Goal: Task Accomplishment & Management: Manage account settings

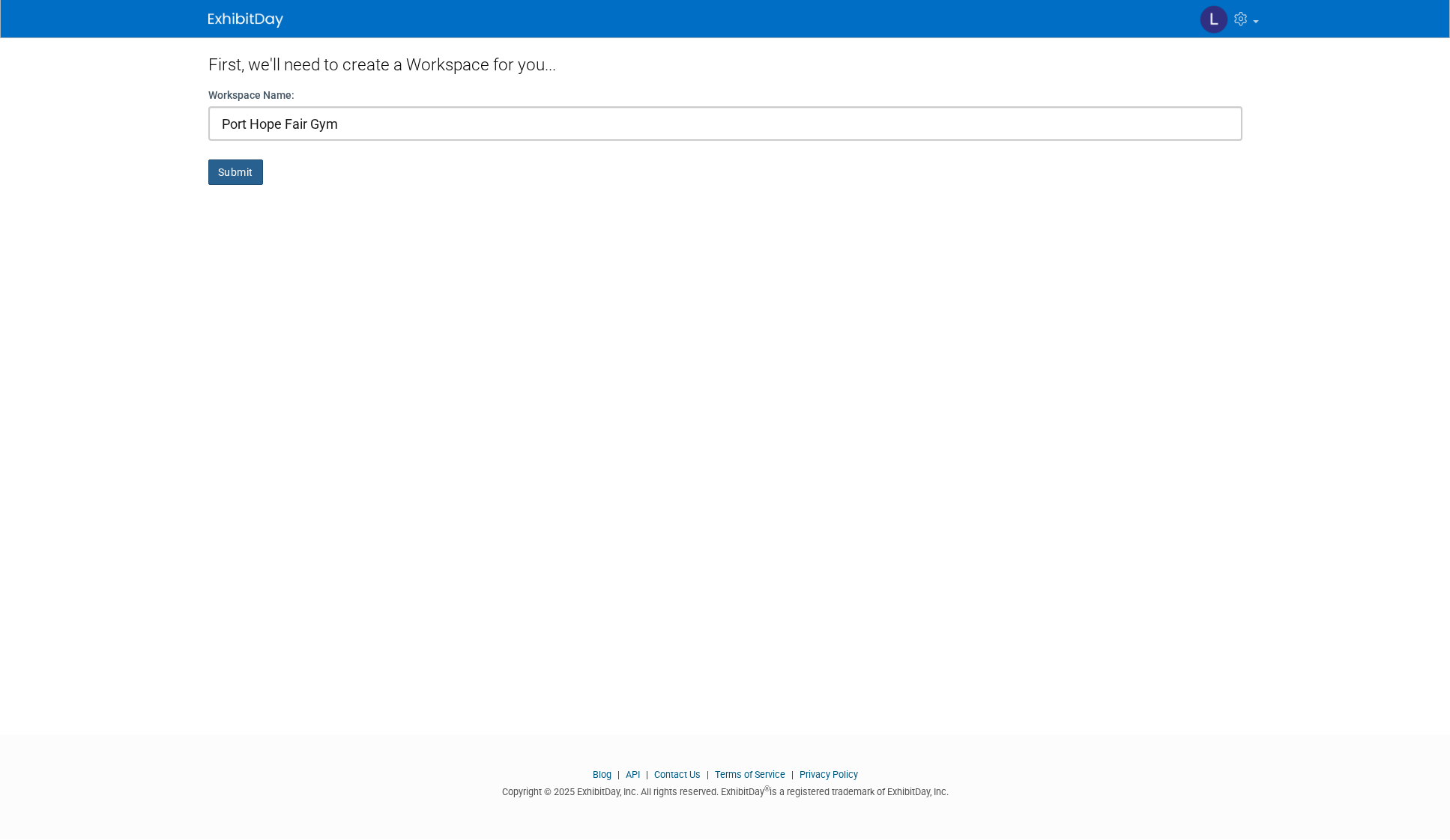
type input "Port Hope Fair Gym"
click at [237, 179] on button "Submit" at bounding box center [235, 172] width 55 height 25
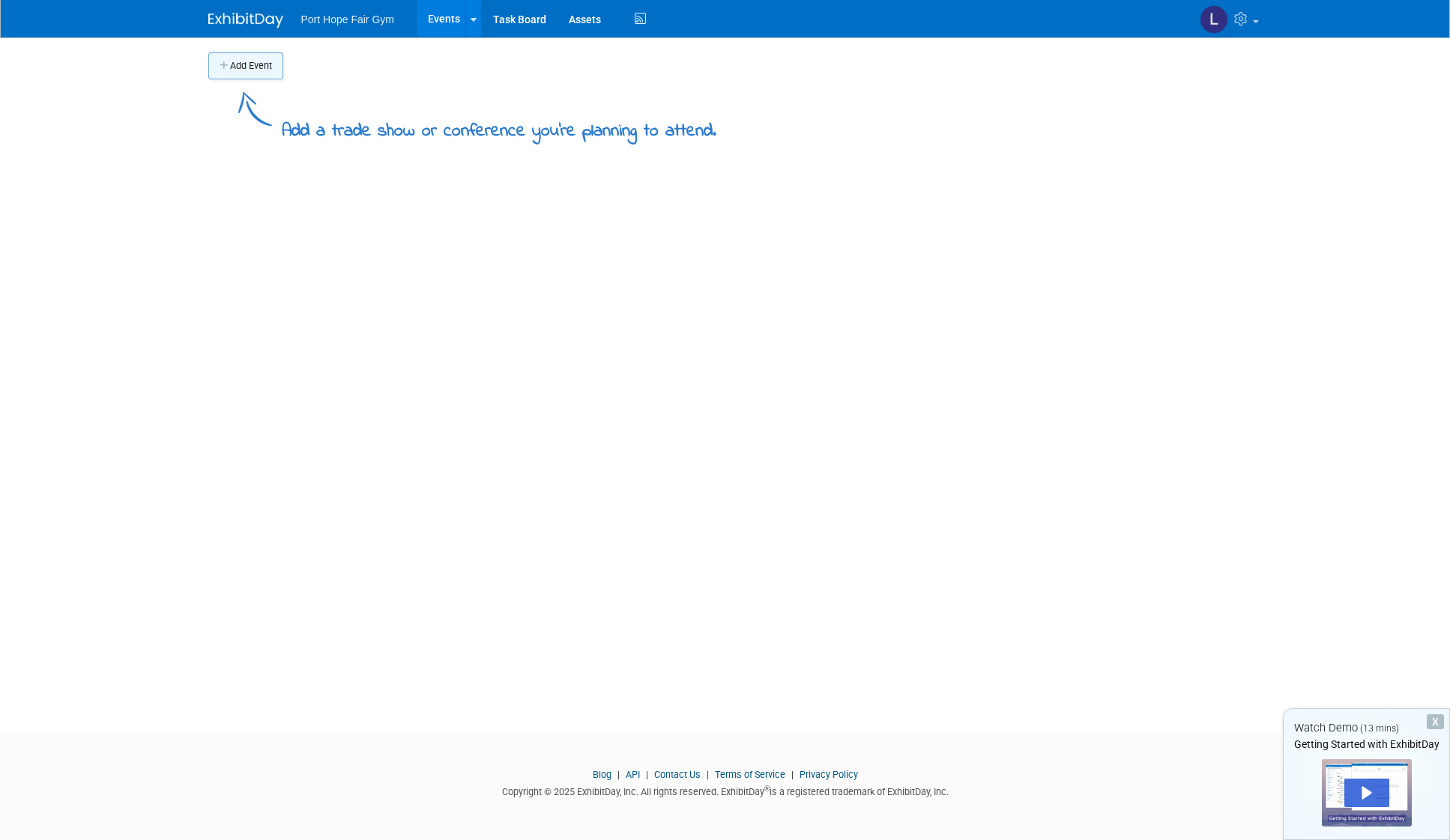
click at [256, 63] on button "Add Event" at bounding box center [246, 66] width 75 height 27
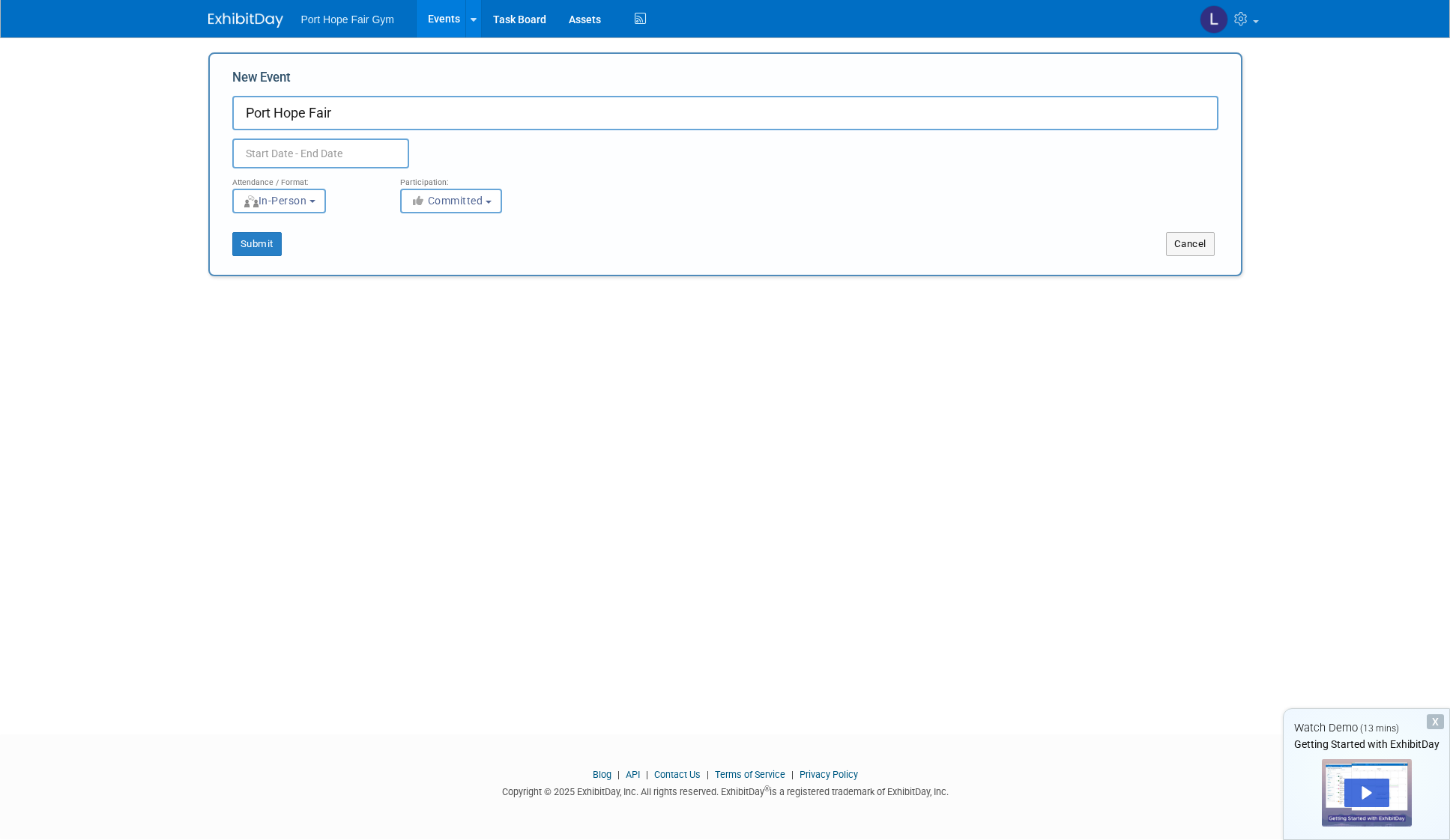
type input "Port Hope Fair"
click at [261, 151] on input "text" at bounding box center [320, 154] width 177 height 30
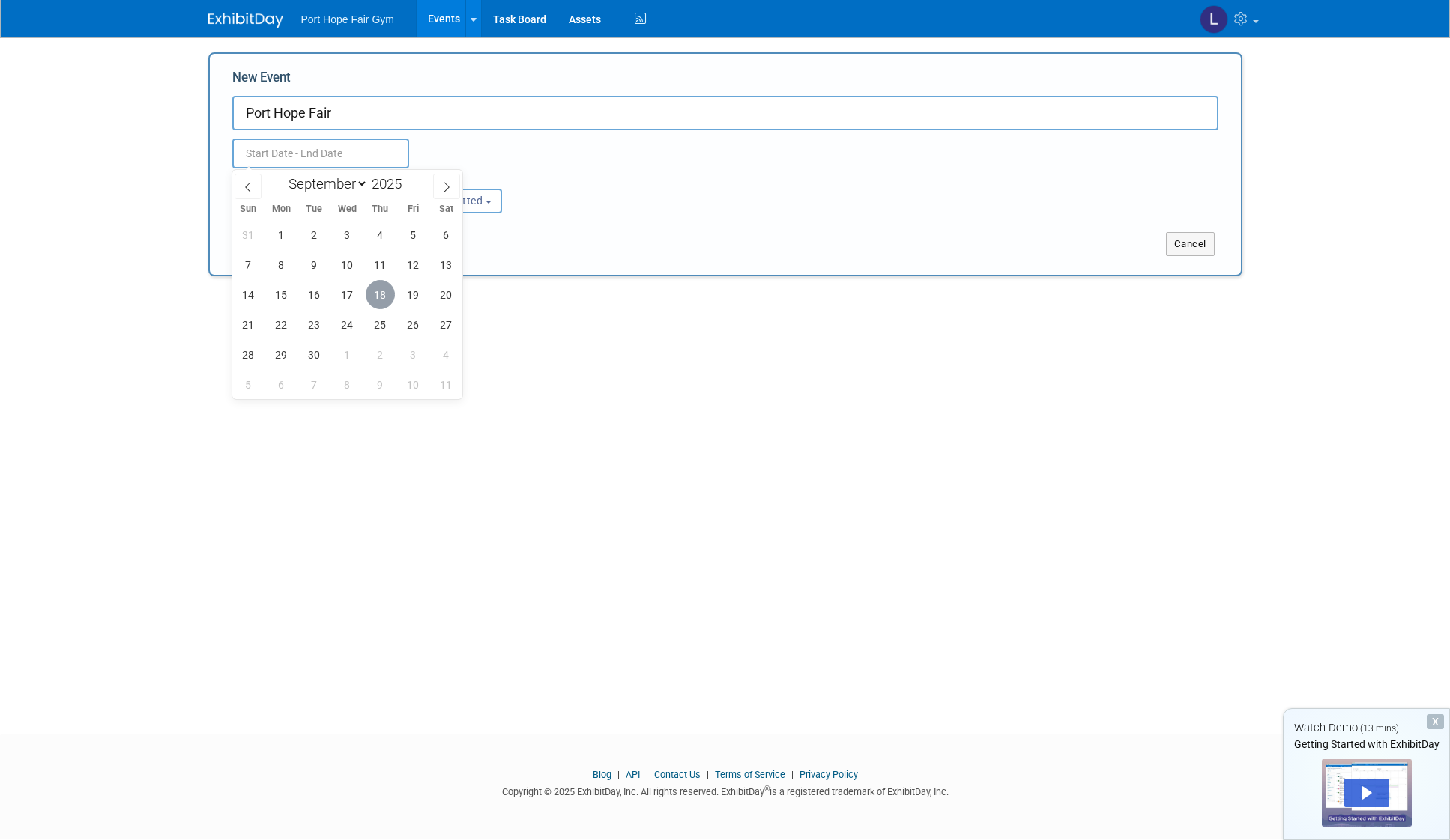
click at [378, 287] on span "18" at bounding box center [380, 294] width 29 height 29
click at [403, 294] on span "19" at bounding box center [413, 294] width 29 height 29
type input "[DATE] to [DATE]"
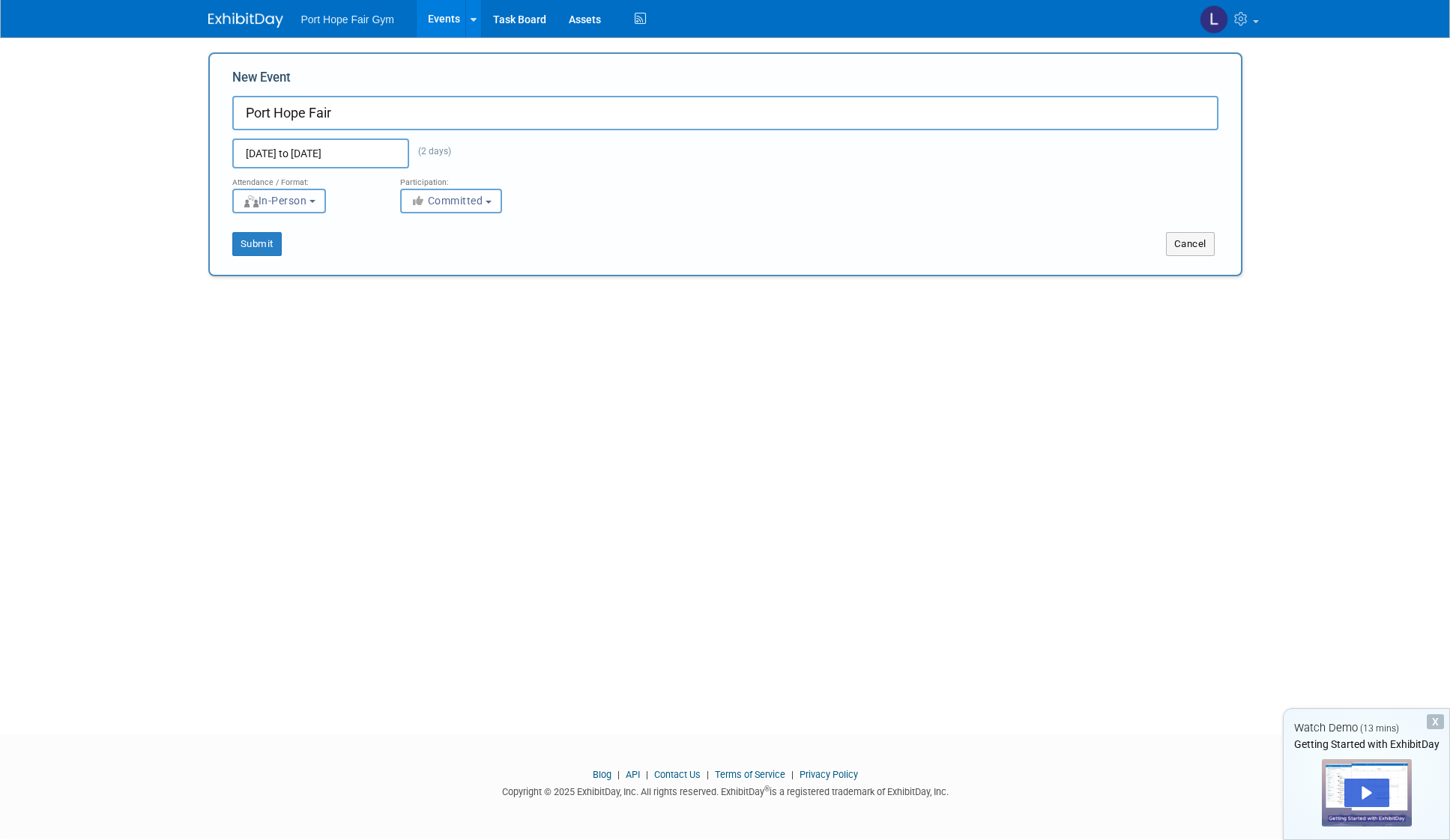
click at [284, 204] on span "In-Person" at bounding box center [274, 200] width 64 height 12
click at [294, 228] on label "In-Person" at bounding box center [284, 233] width 87 height 21
click at [247, 228] on input "In-Person" at bounding box center [242, 232] width 10 height 10
click at [543, 230] on div "Submit Cancel" at bounding box center [725, 235] width 1008 height 43
click at [266, 246] on button "Submit" at bounding box center [257, 244] width 49 height 24
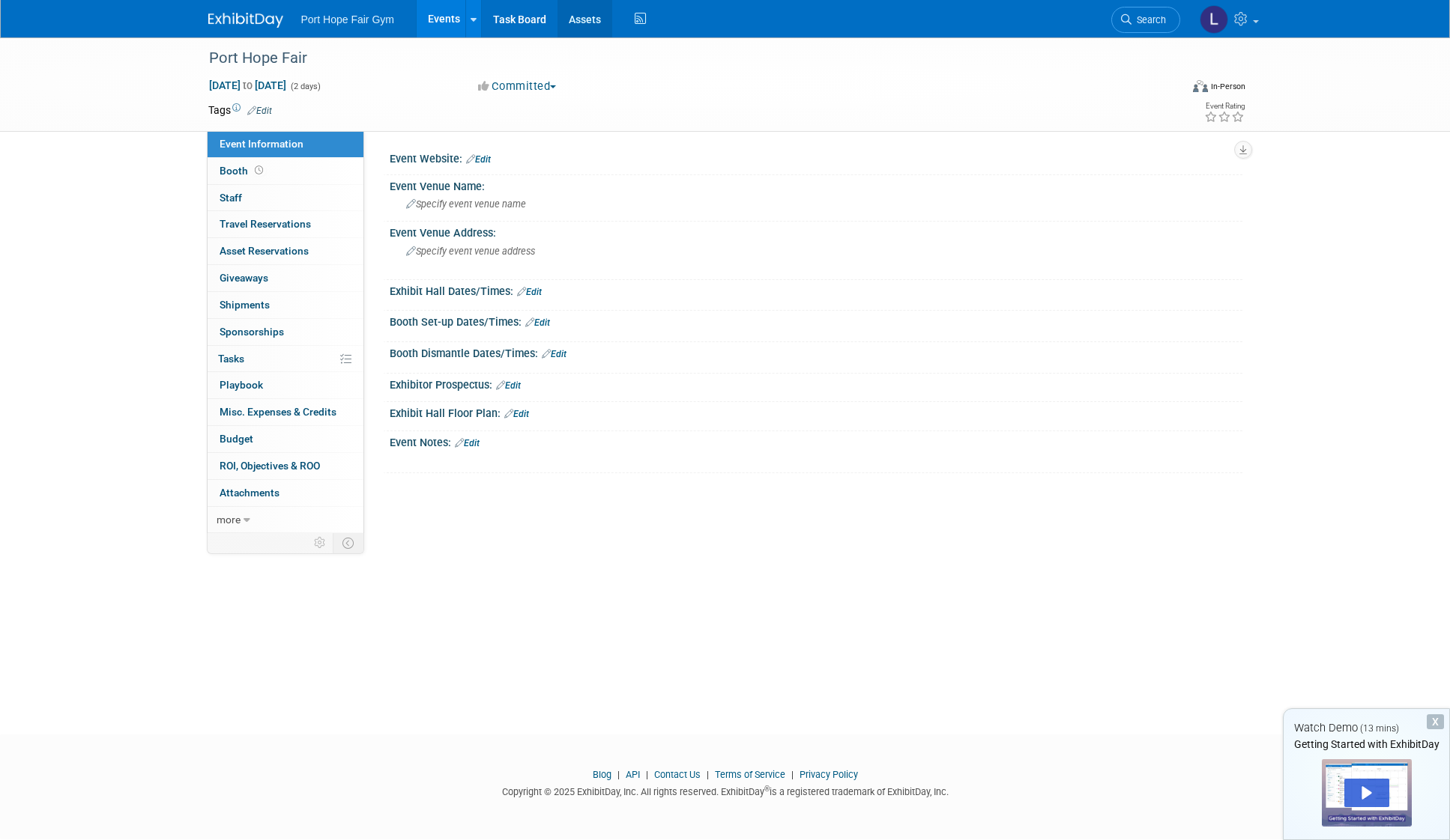
click at [604, 22] on link "Assets" at bounding box center [584, 18] width 55 height 37
click at [455, 416] on div "Exhibit Hall Floor Plan: Edit" at bounding box center [816, 412] width 853 height 20
click at [522, 416] on link "Edit" at bounding box center [516, 414] width 25 height 10
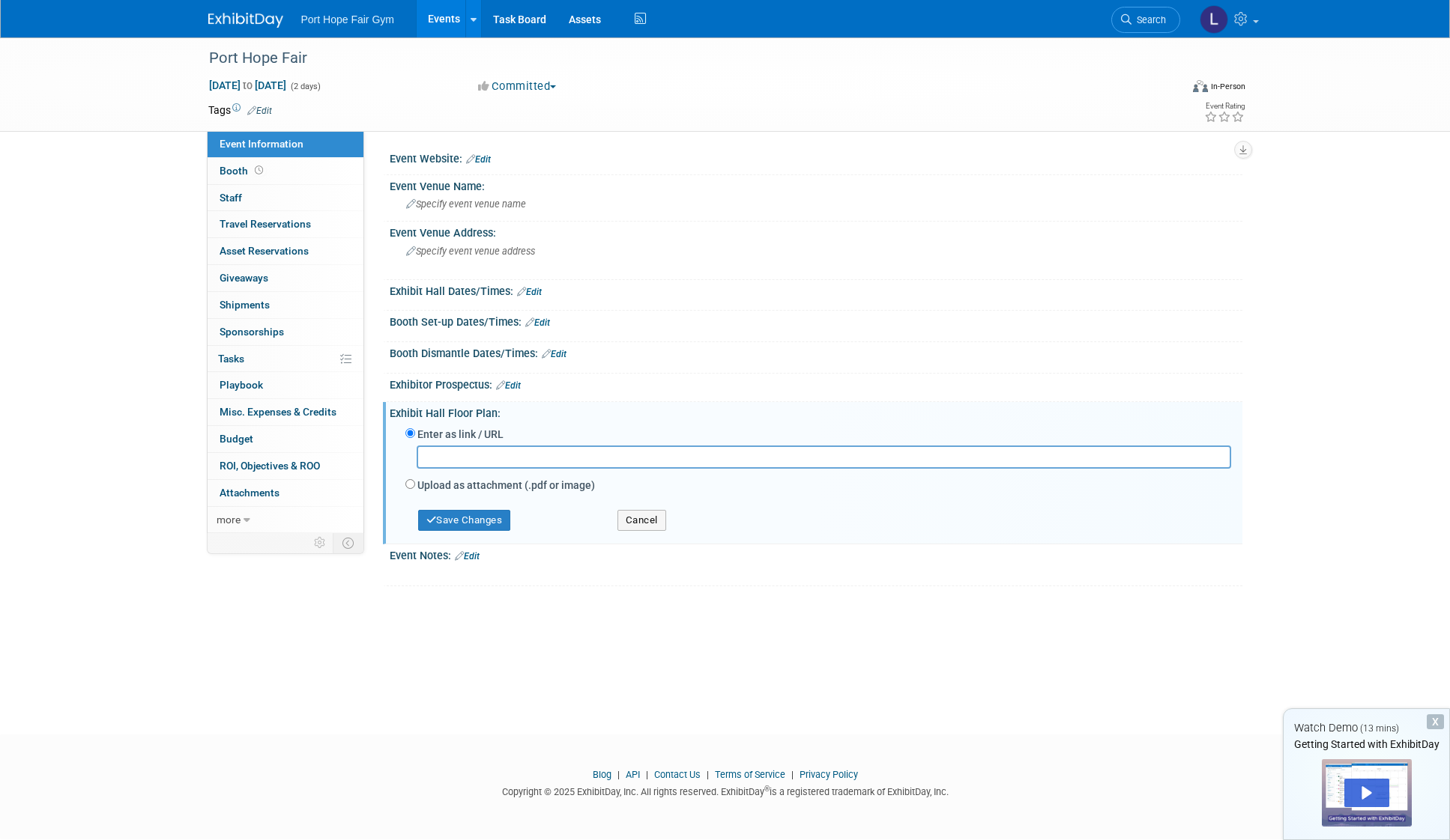
click at [347, 620] on div "Port Hope Fair Sep 18, 2025 to Sep 19, 2025 (2 days) Sep 18, 2025 to Sep 19, 20…" at bounding box center [725, 372] width 1450 height 670
click at [247, 520] on icon at bounding box center [247, 520] width 7 height 10
click at [511, 21] on link "Task Board" at bounding box center [519, 18] width 75 height 37
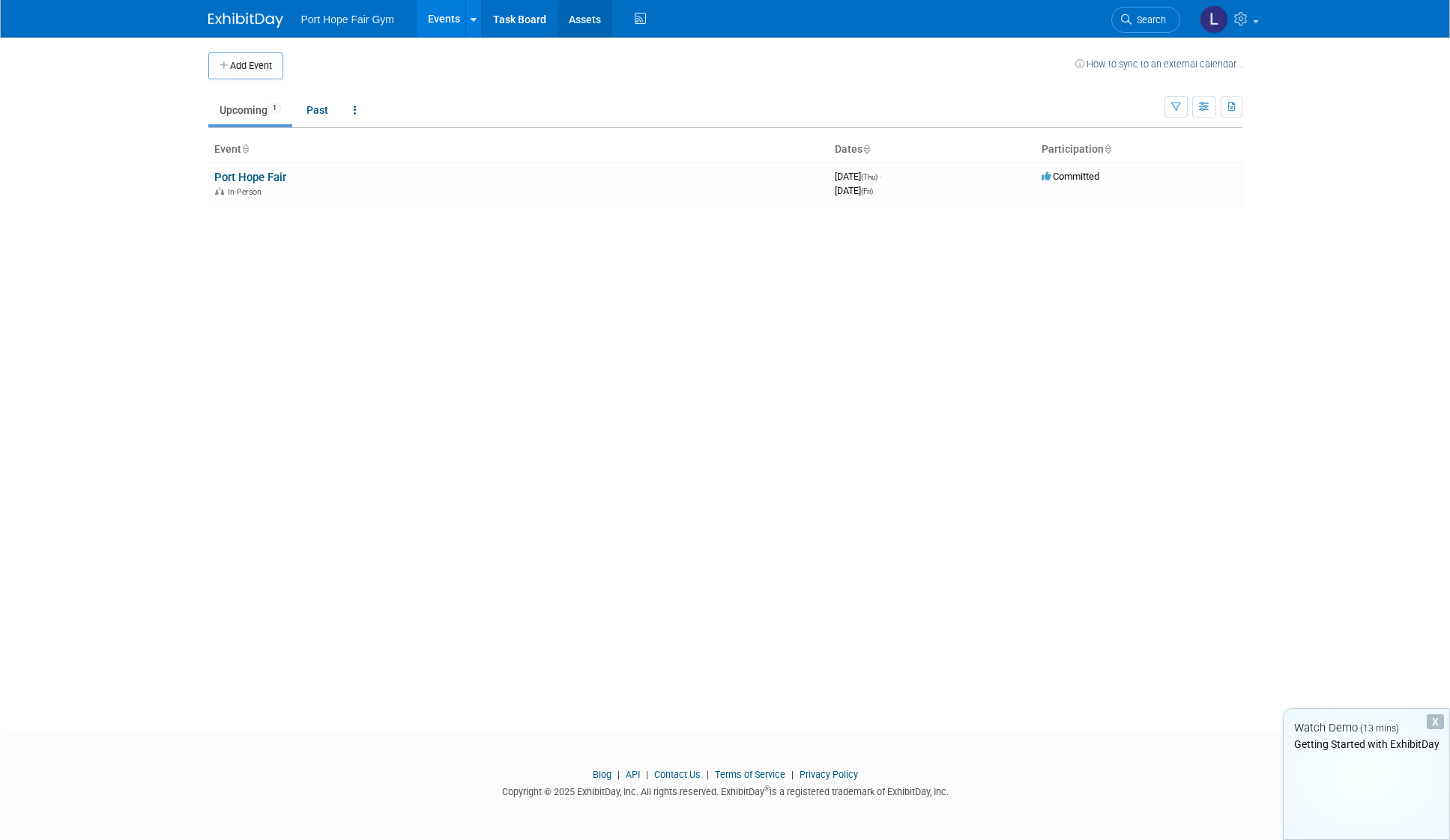
click at [585, 18] on link "Assets" at bounding box center [584, 18] width 55 height 37
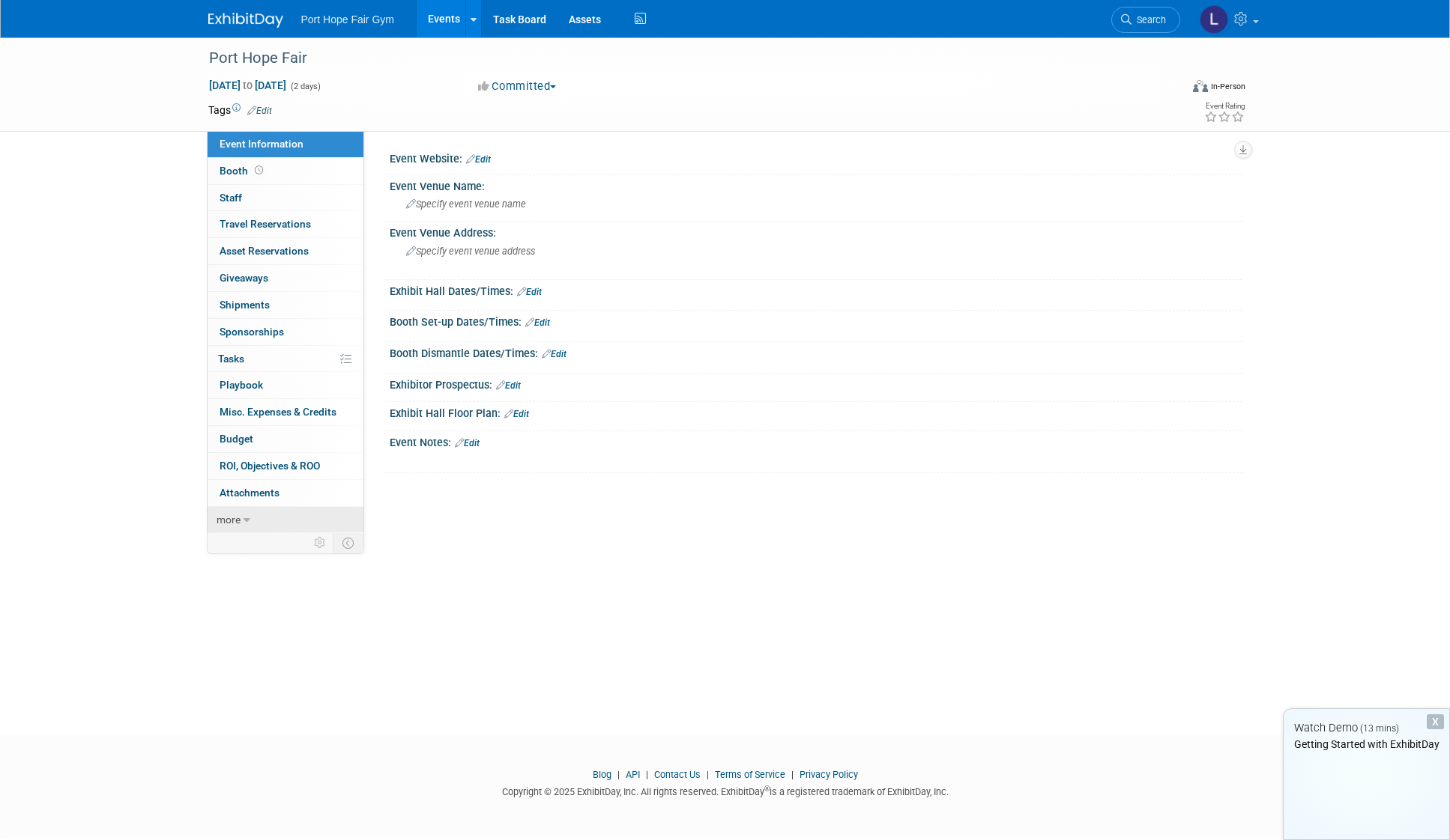
click at [245, 520] on icon at bounding box center [247, 520] width 7 height 10
